Goal: Task Accomplishment & Management: Manage account settings

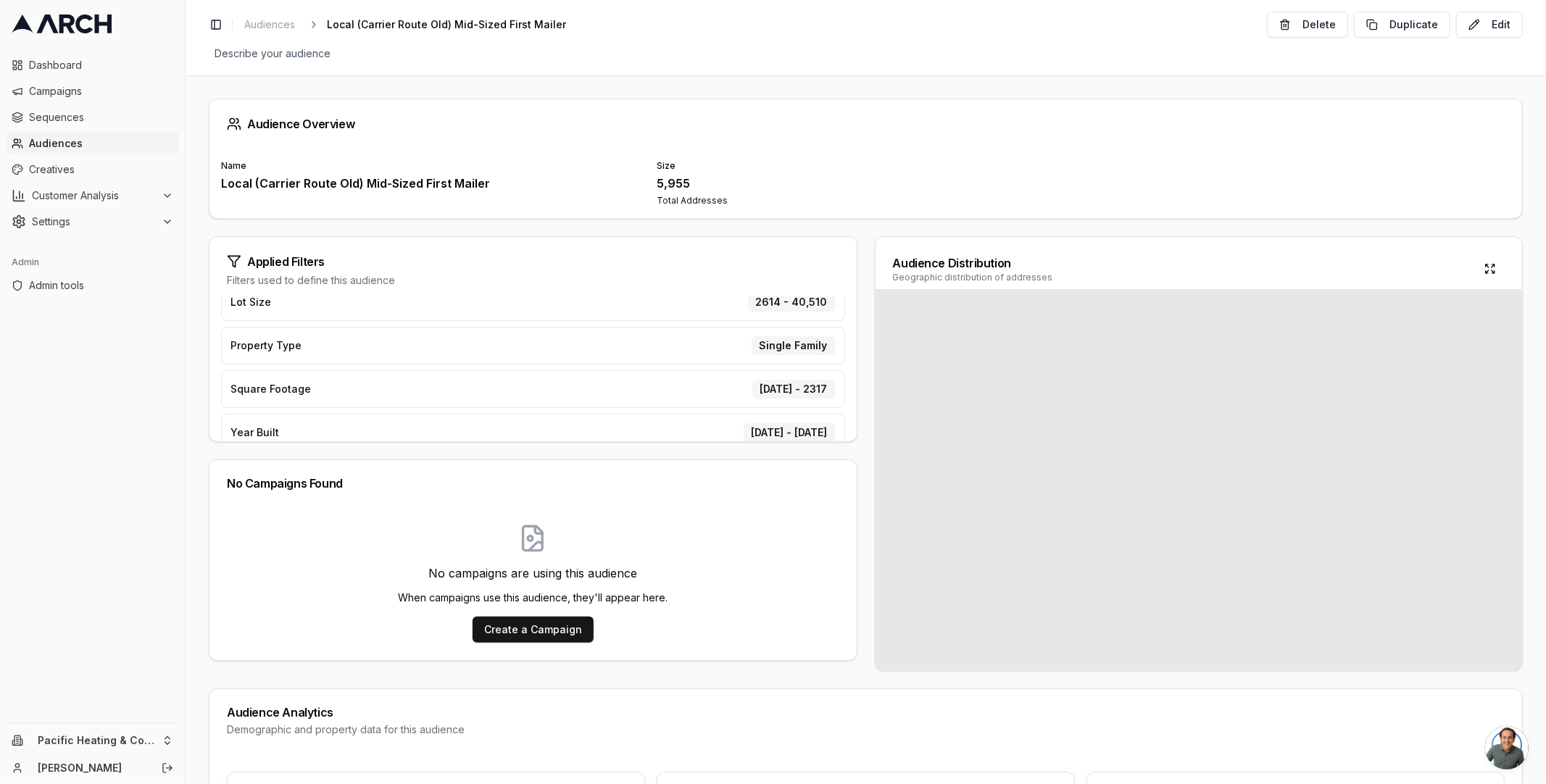
scroll to position [209, 0]
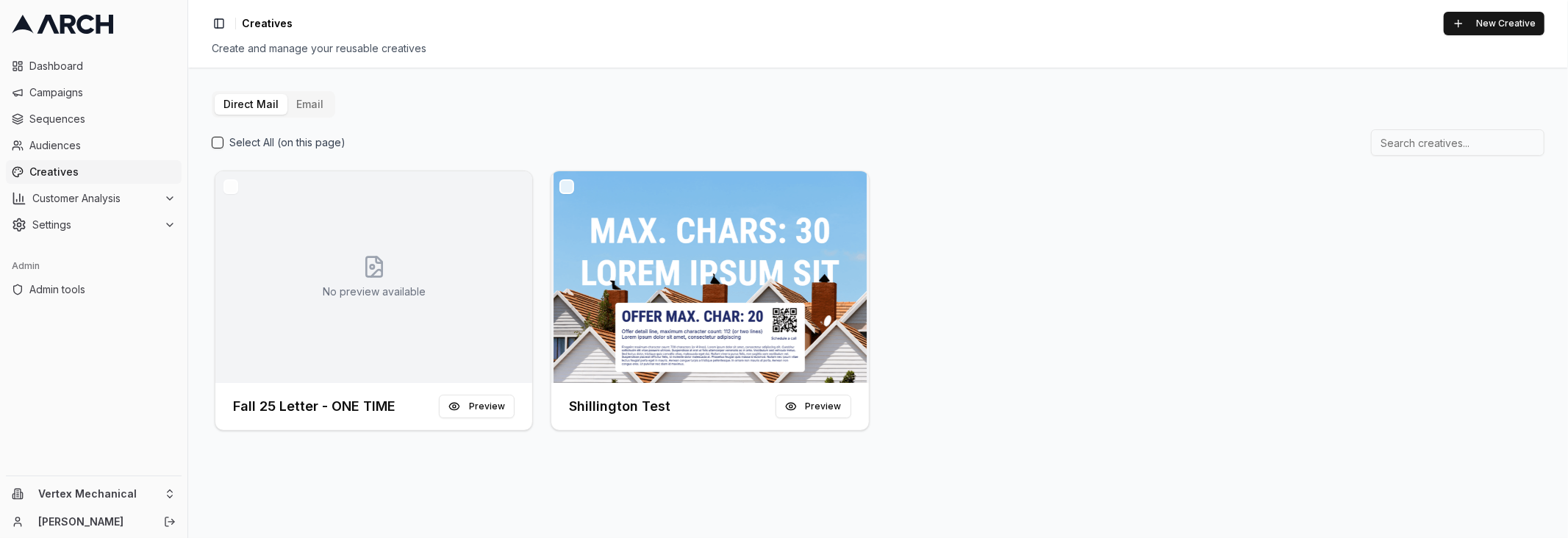
click at [320, 95] on button "Email" at bounding box center [309, 104] width 45 height 20
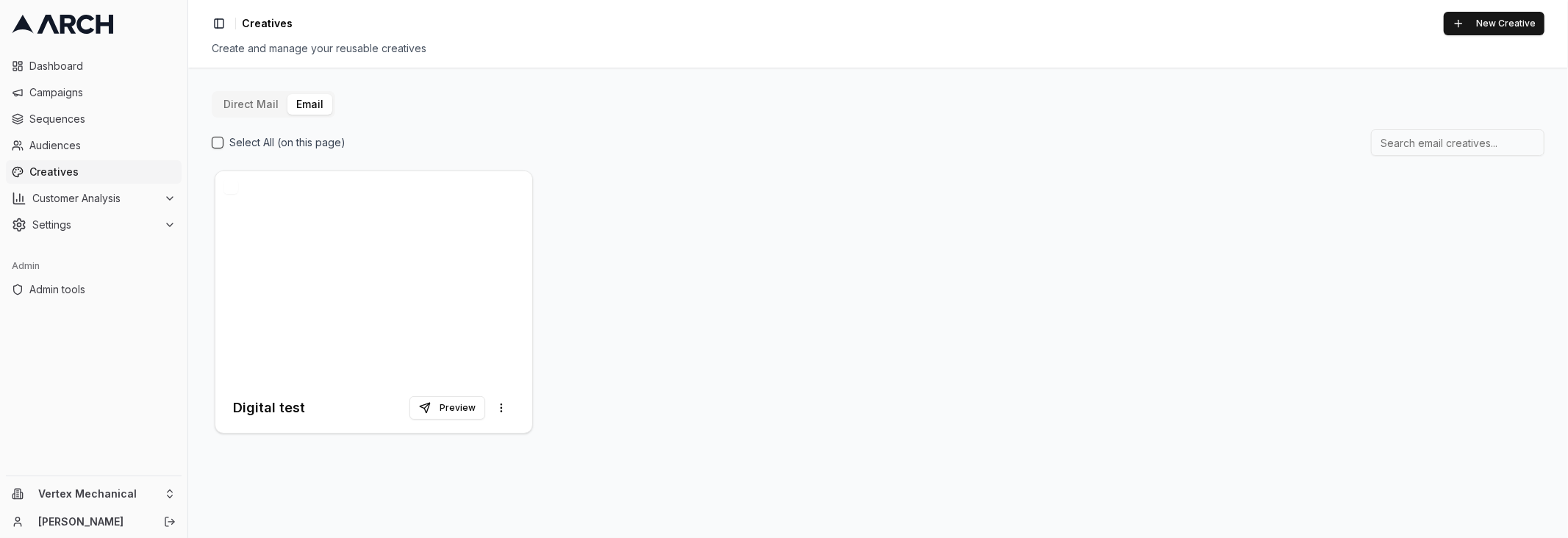
click at [264, 104] on button "Direct Mail" at bounding box center [251, 104] width 72 height 20
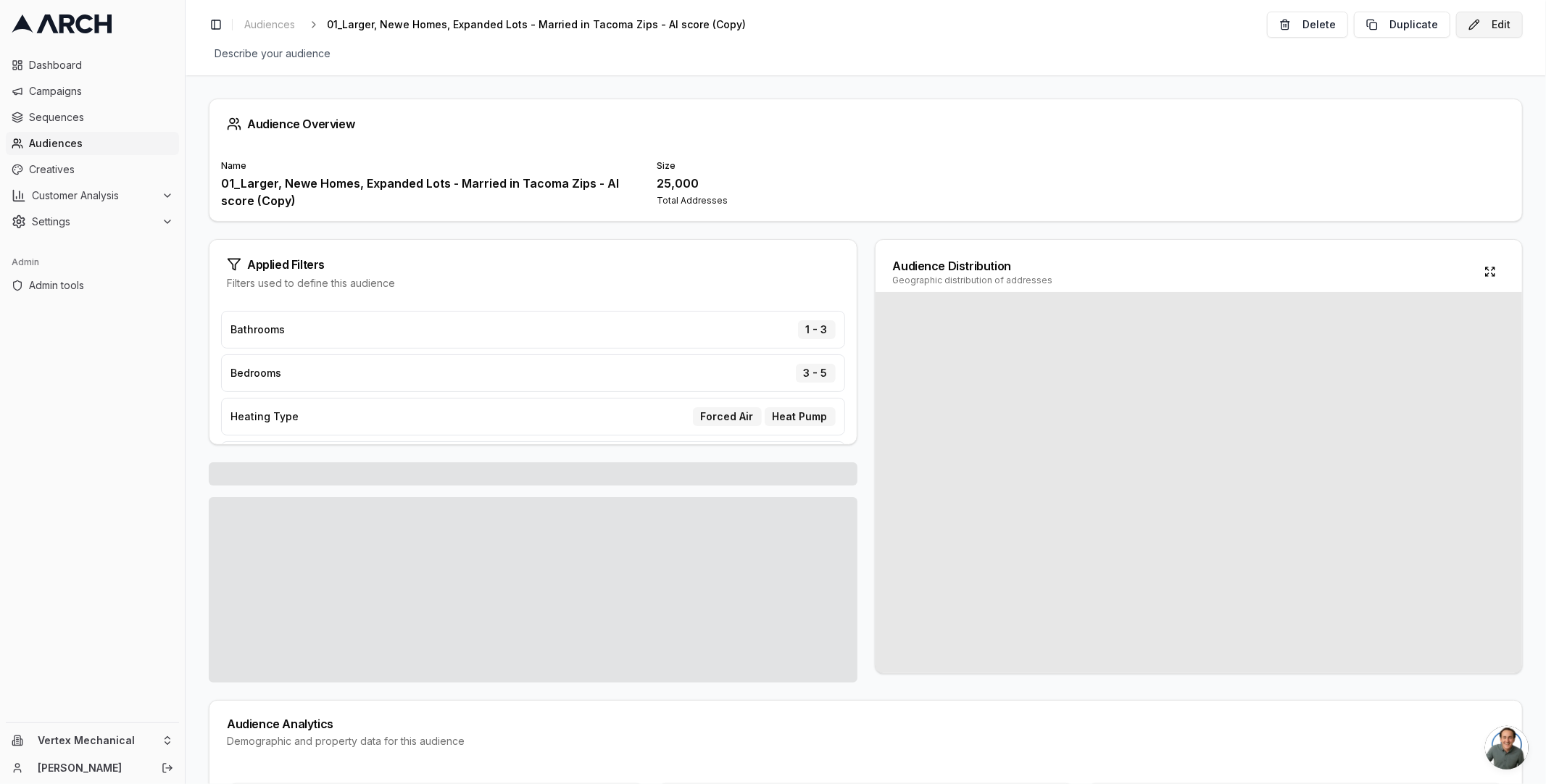
click at [1499, 25] on button "Edit" at bounding box center [1490, 24] width 66 height 26
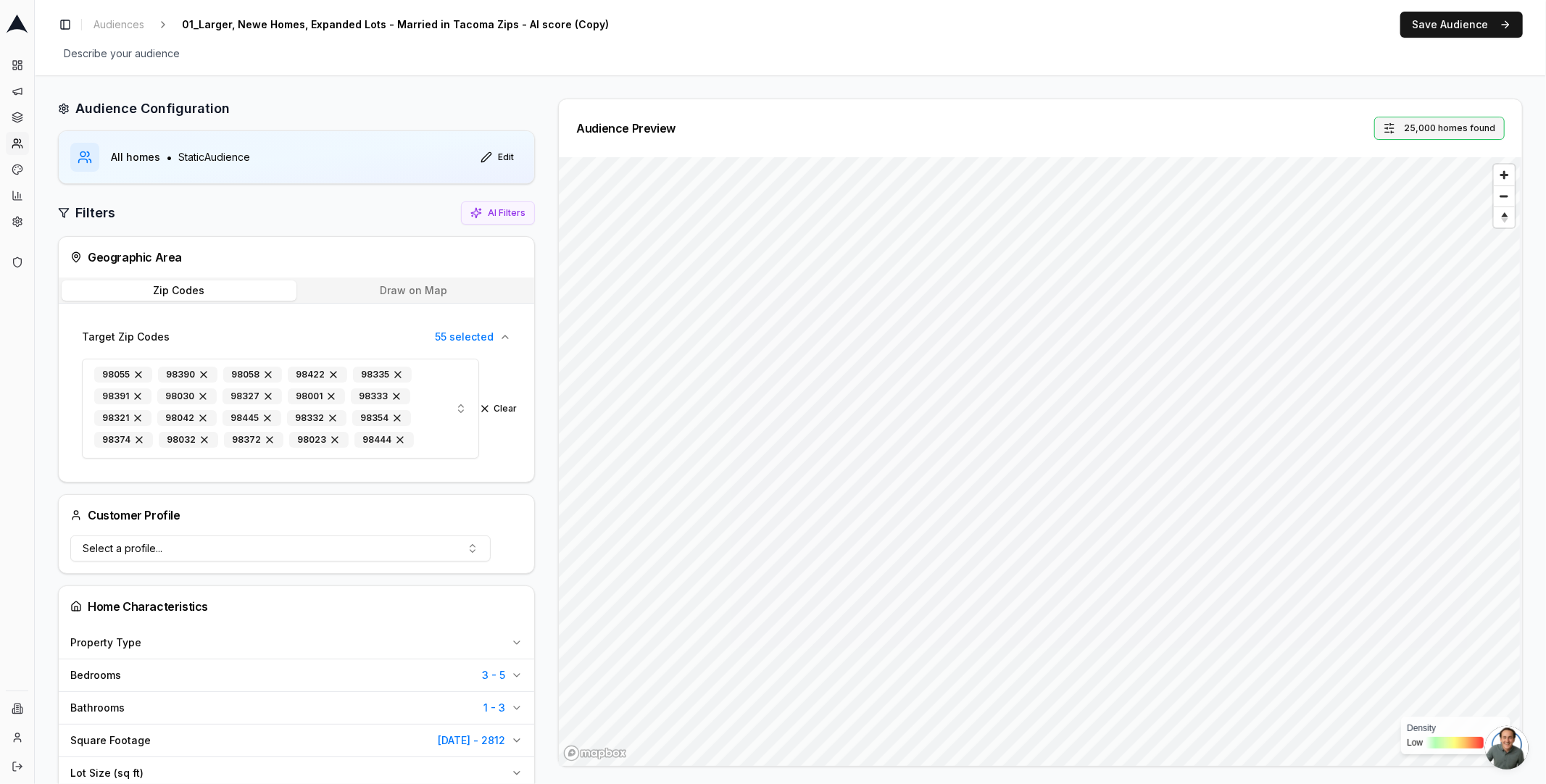
click at [1431, 118] on button "25,000 homes found" at bounding box center [1439, 128] width 130 height 23
click at [1295, 65] on div "Toggle Sidebar Audiences 01_Larger, Newe Homes, Expanded Lots - Married in Taco…" at bounding box center [790, 37] width 1511 height 76
